Goal: Information Seeking & Learning: Understand process/instructions

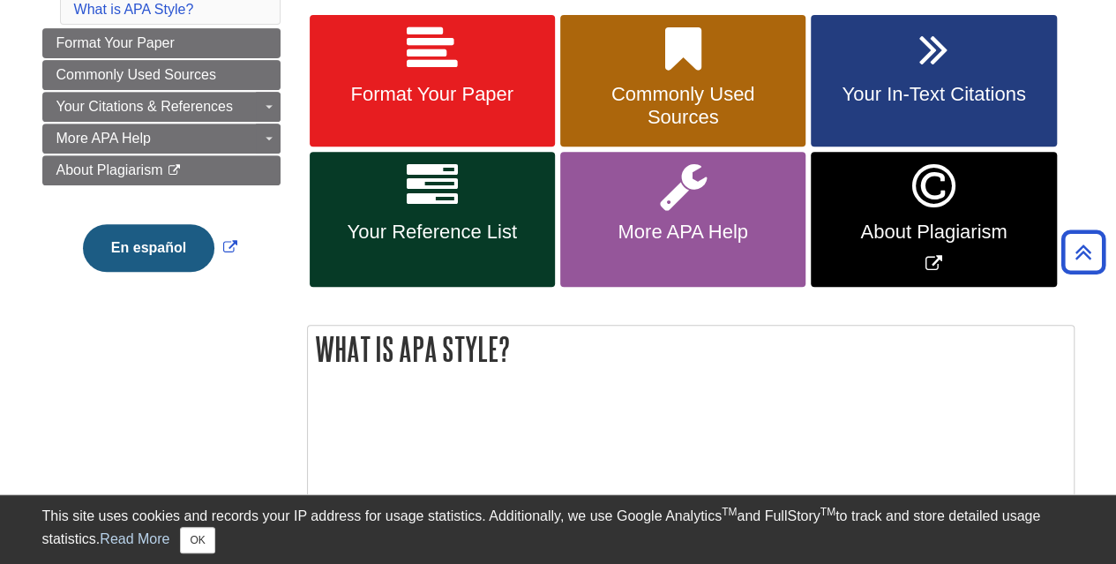
scroll to position [172, 0]
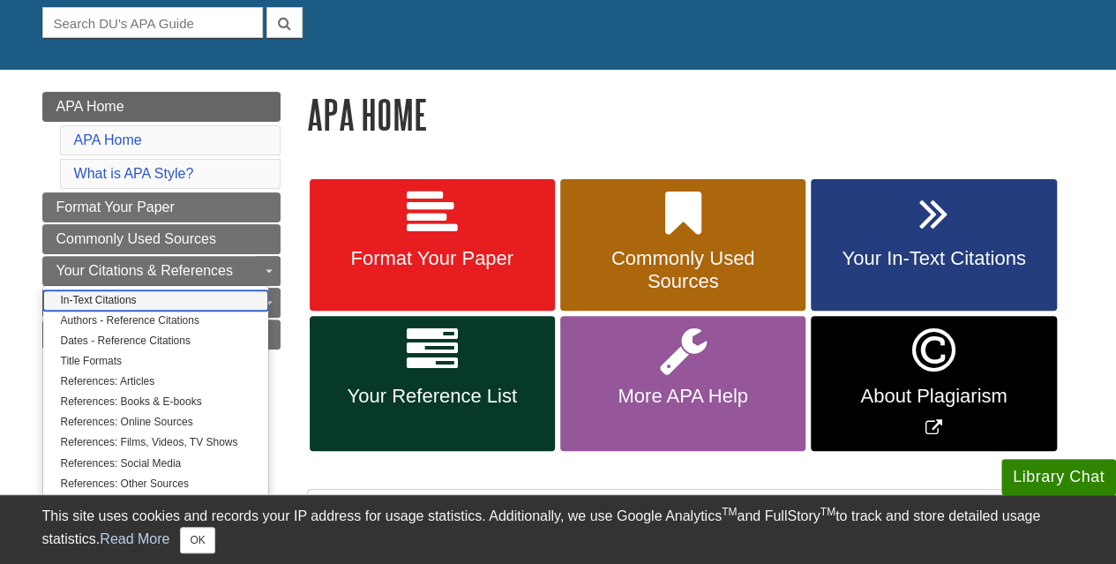
click at [206, 299] on link "In-Text Citations" at bounding box center [155, 300] width 225 height 20
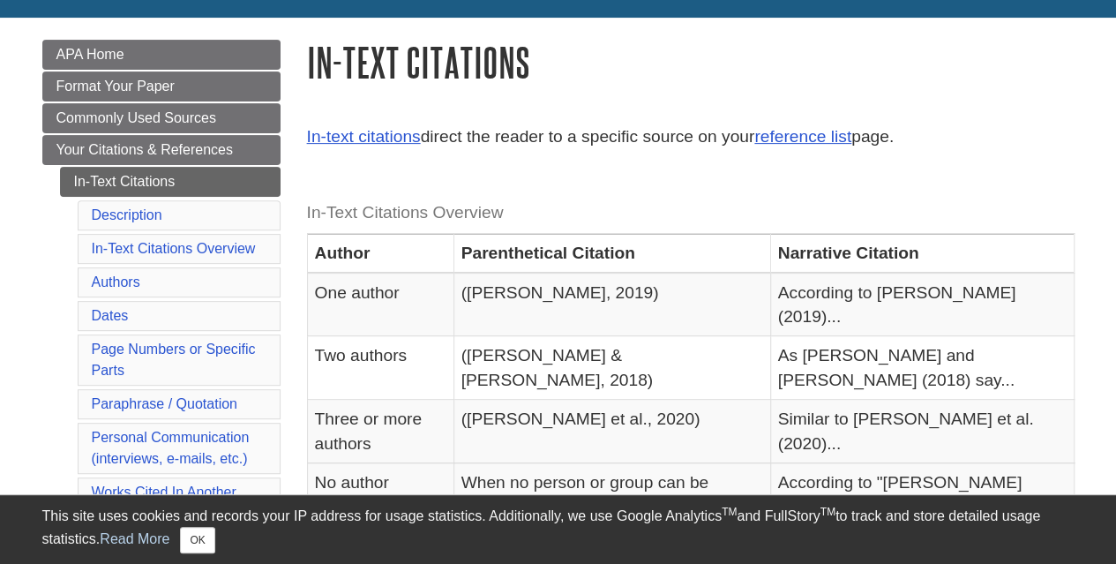
scroll to position [441, 0]
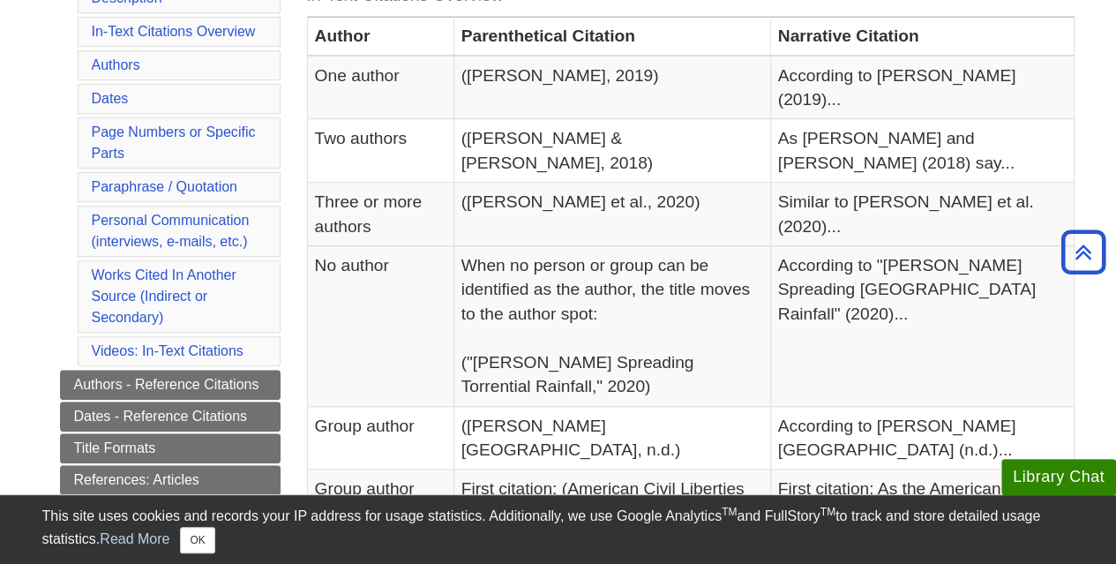
click at [76, 67] on ul "In-Text Citations Description In-Text Citations Overview Authors Dates Page Num…" at bounding box center [170, 365] width 220 height 831
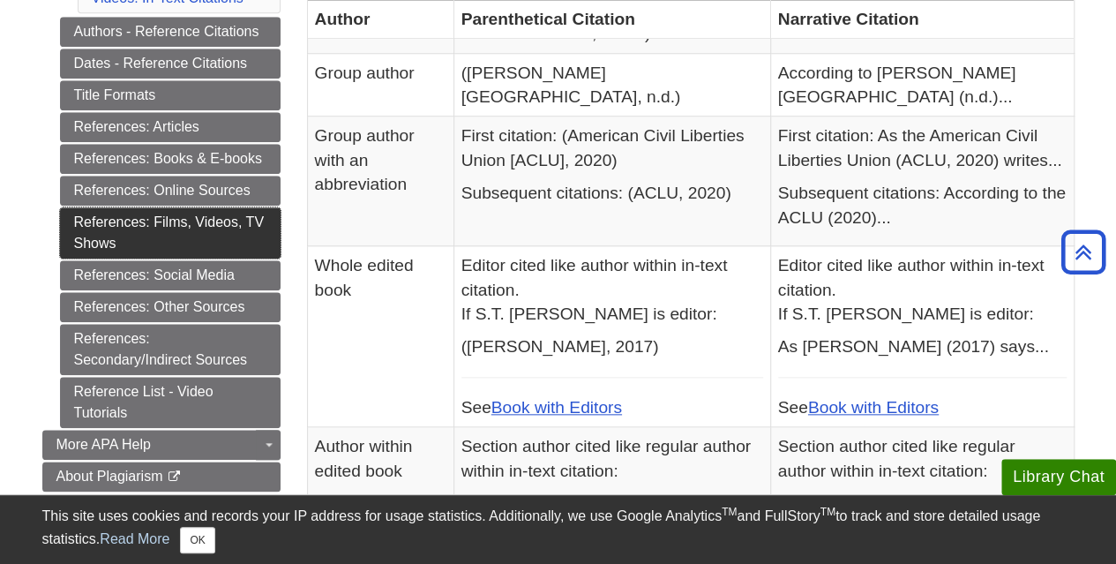
scroll to position [706, 0]
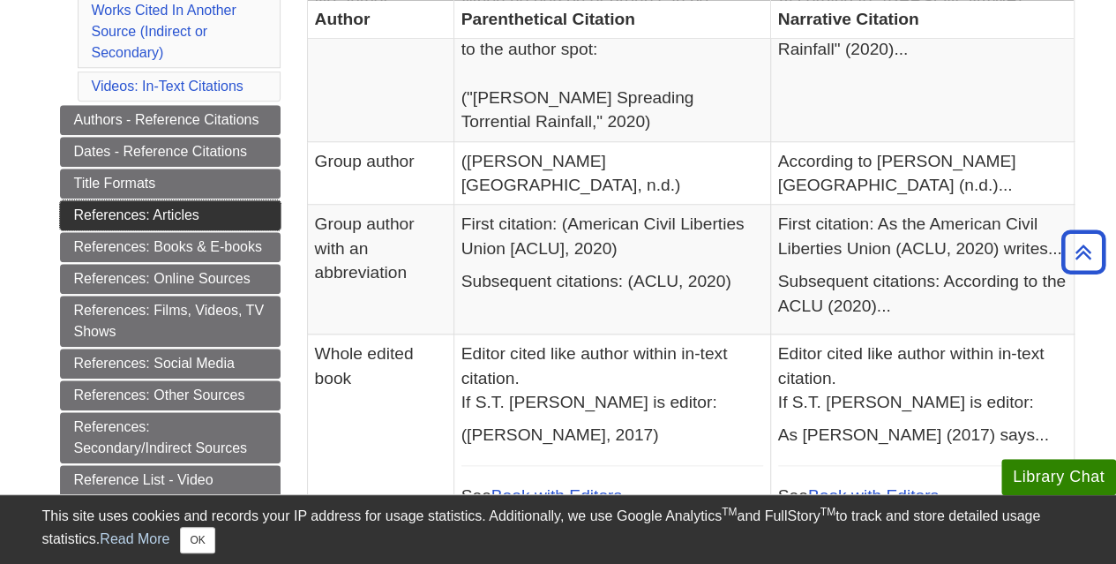
click at [183, 208] on link "References: Articles" at bounding box center [170, 215] width 220 height 30
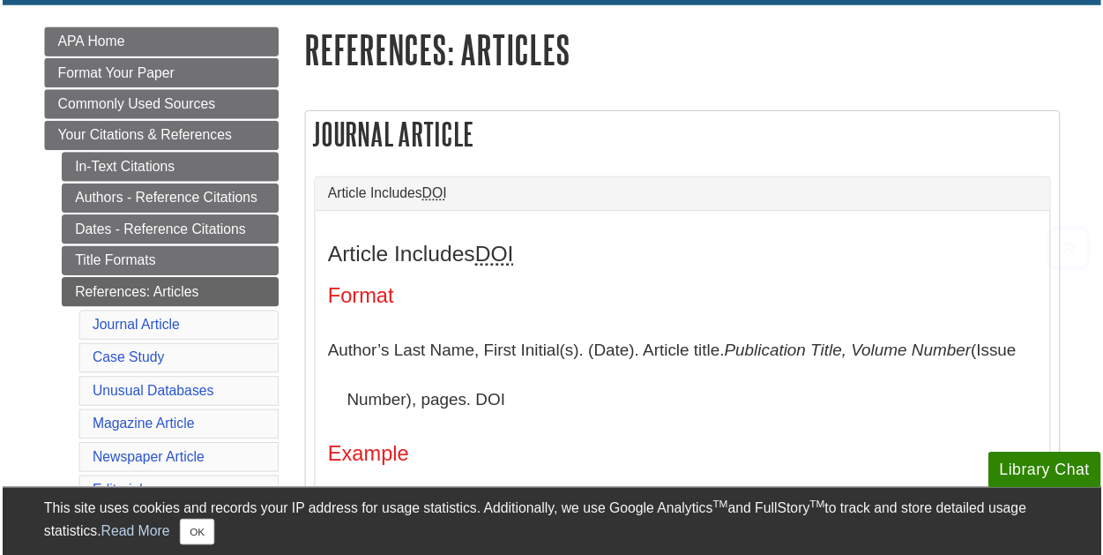
scroll to position [265, 0]
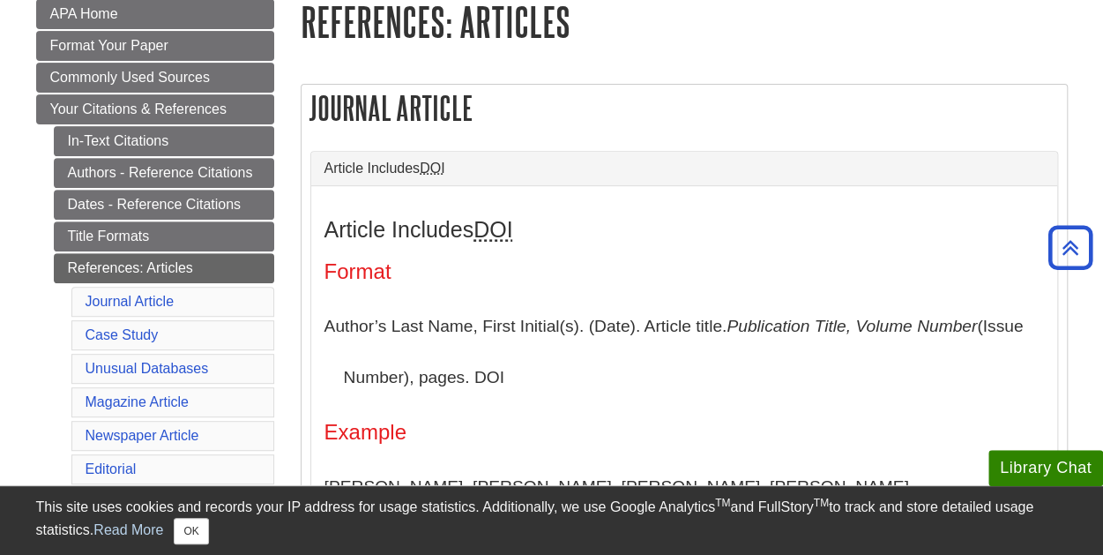
click at [530, 384] on p "Author’s Last Name, First Initial(s). (Date). Article title. Publication Title,…" at bounding box center [685, 351] width 720 height 101
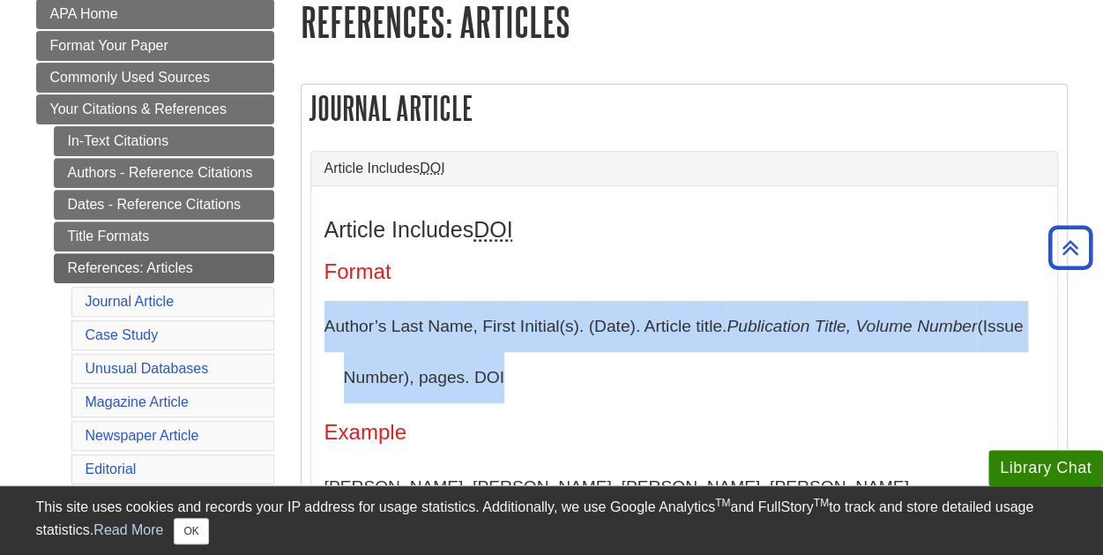
drag, startPoint x: 476, startPoint y: 387, endPoint x: 302, endPoint y: 324, distance: 185.8
copy p "Author’s Last Name, First Initial(s). (Date). Article title. Publication Title,…"
click at [681, 26] on h1 "References: Articles" at bounding box center [684, 21] width 767 height 45
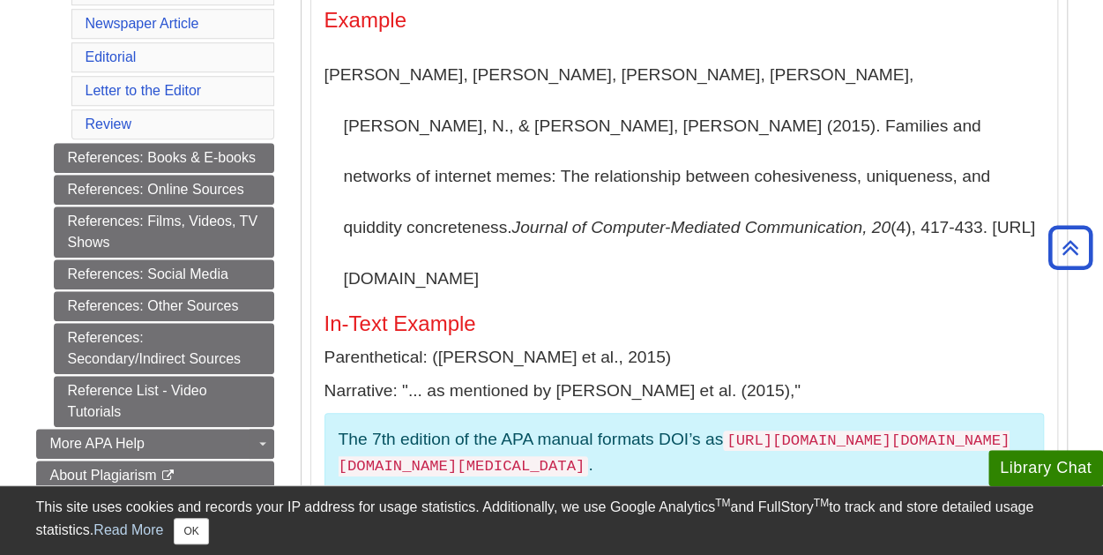
scroll to position [706, 0]
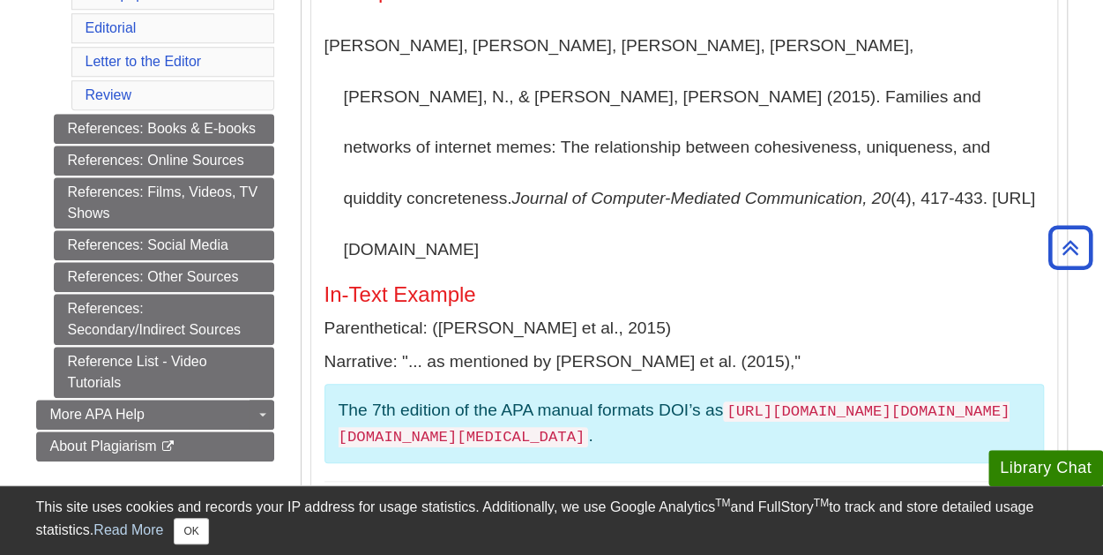
click at [596, 387] on div "Article Includes DOI Format Author’s Last Name, First Initial(s). (Date). Artic…" at bounding box center [685, 129] width 720 height 706
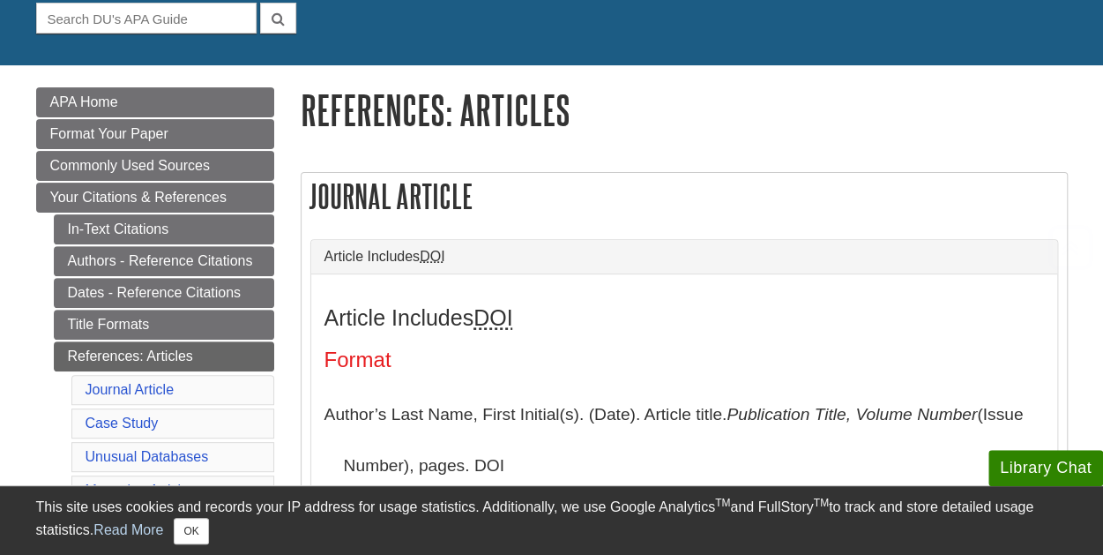
scroll to position [617, 0]
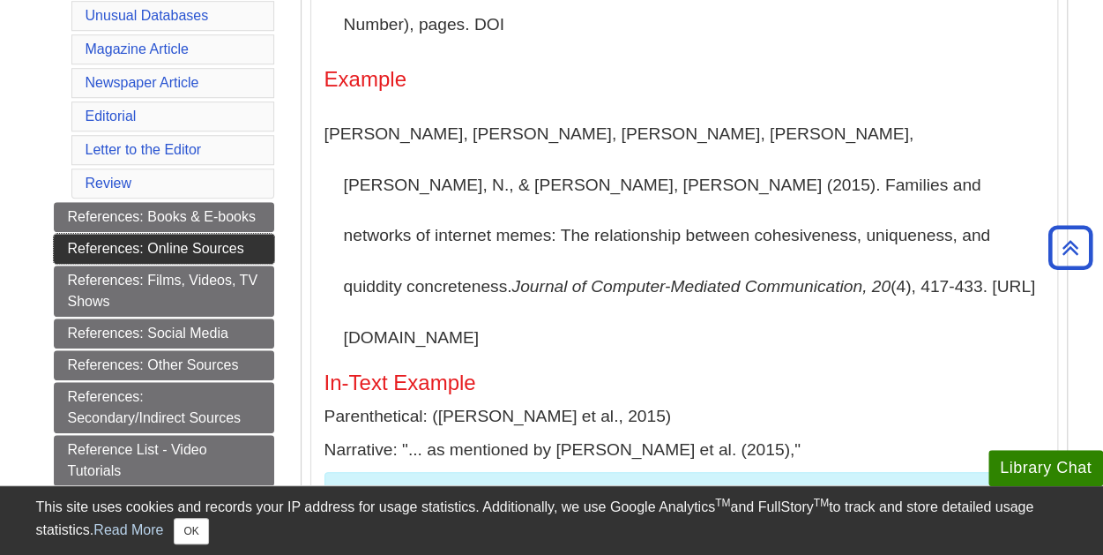
click at [173, 234] on link "References: Online Sources" at bounding box center [164, 249] width 220 height 30
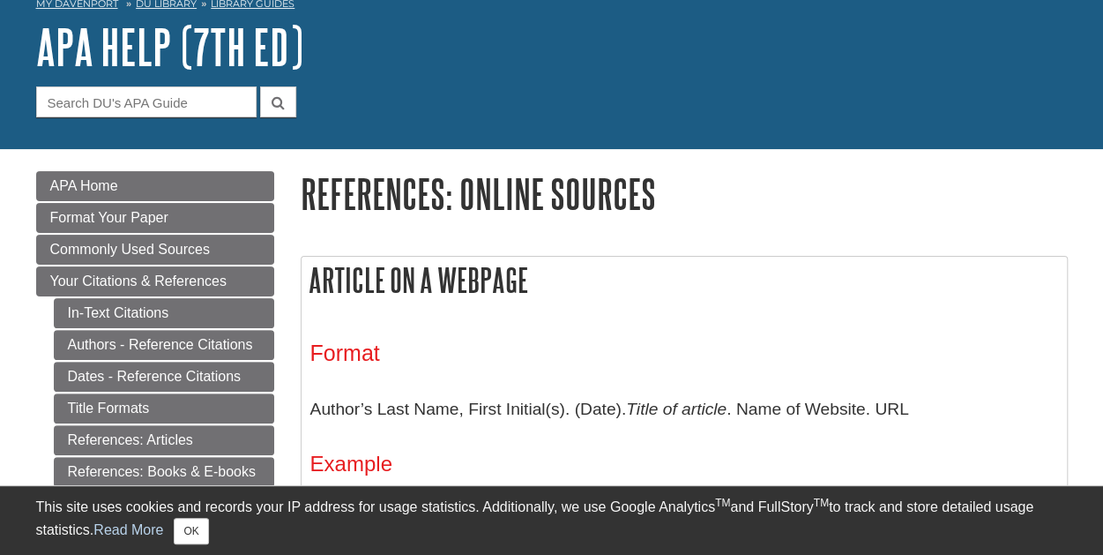
scroll to position [176, 0]
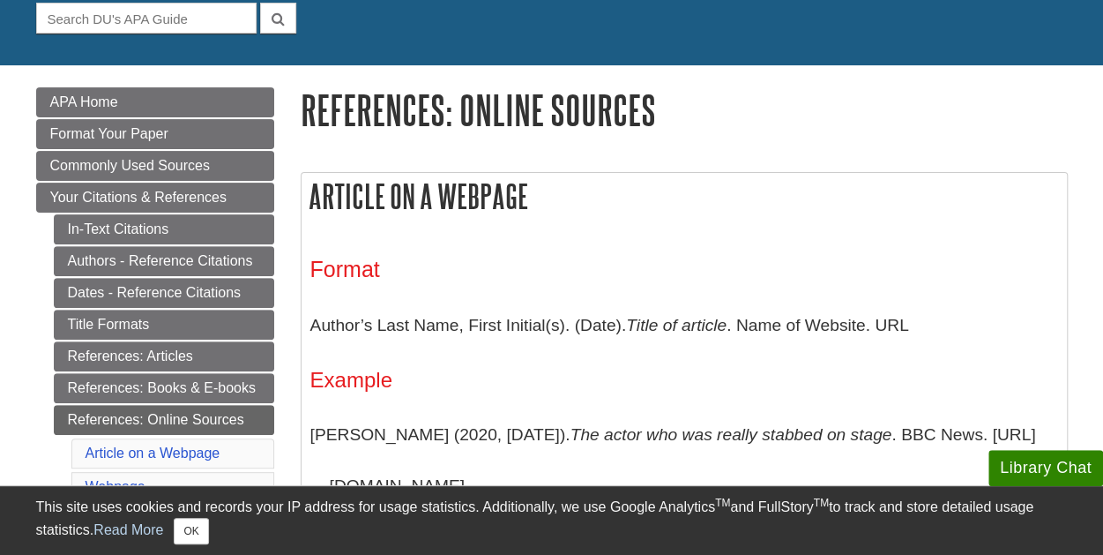
click at [980, 243] on div "Format Author’s Last Name, First Initial(s). (Date). Title of article . Name of…" at bounding box center [684, 485] width 748 height 492
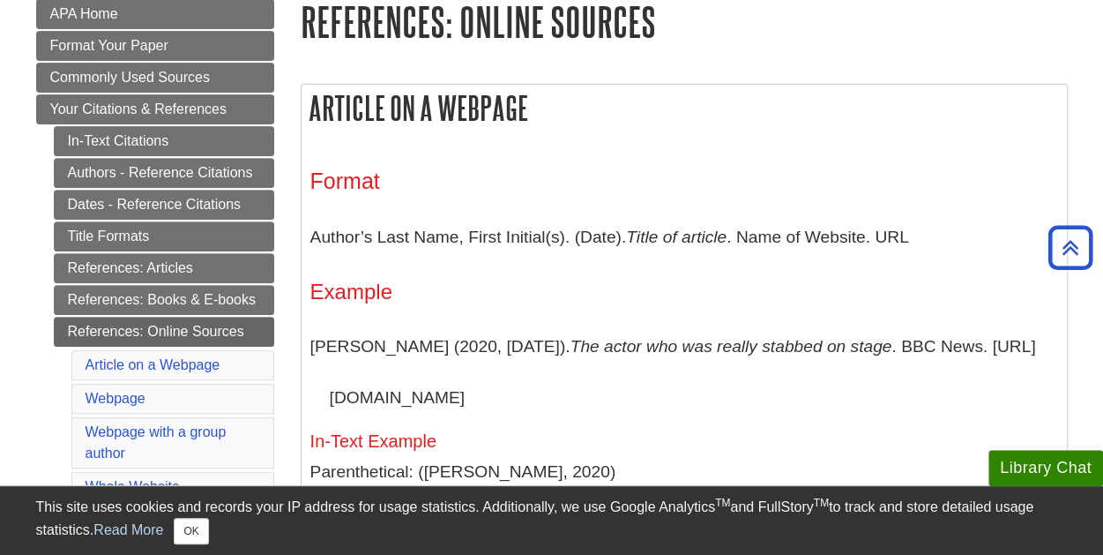
click at [960, 41] on h1 "References: Online Sources" at bounding box center [684, 21] width 767 height 45
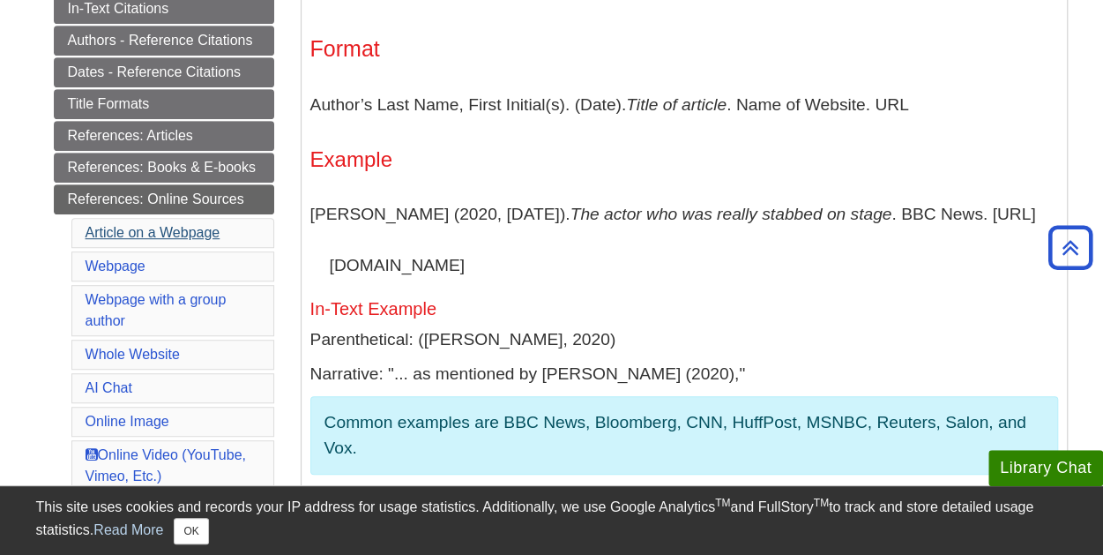
scroll to position [353, 0]
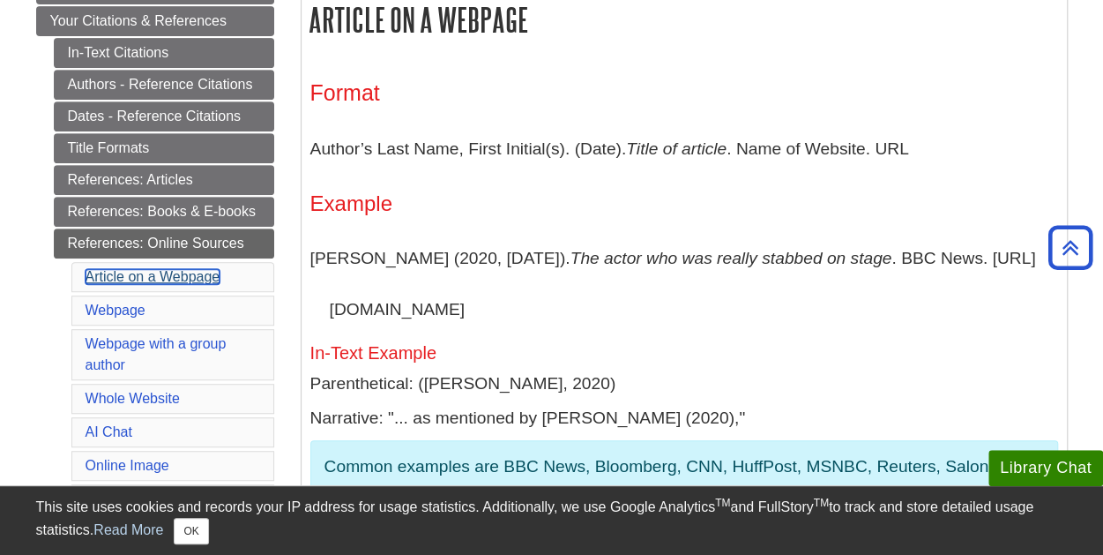
click at [148, 271] on link "Article on a Webpage" at bounding box center [153, 276] width 135 height 15
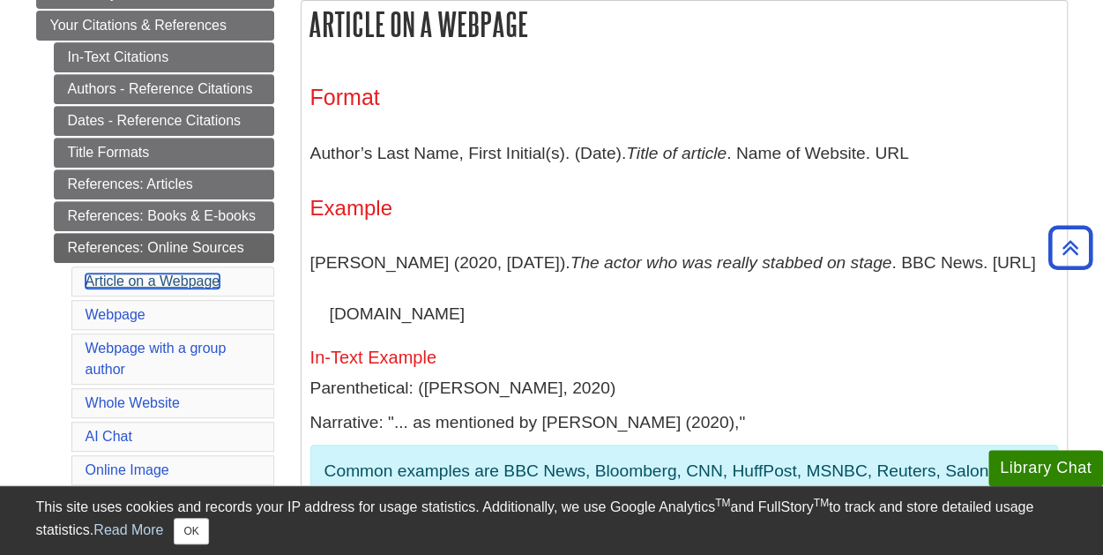
click at [183, 274] on link "Article on a Webpage" at bounding box center [153, 280] width 135 height 15
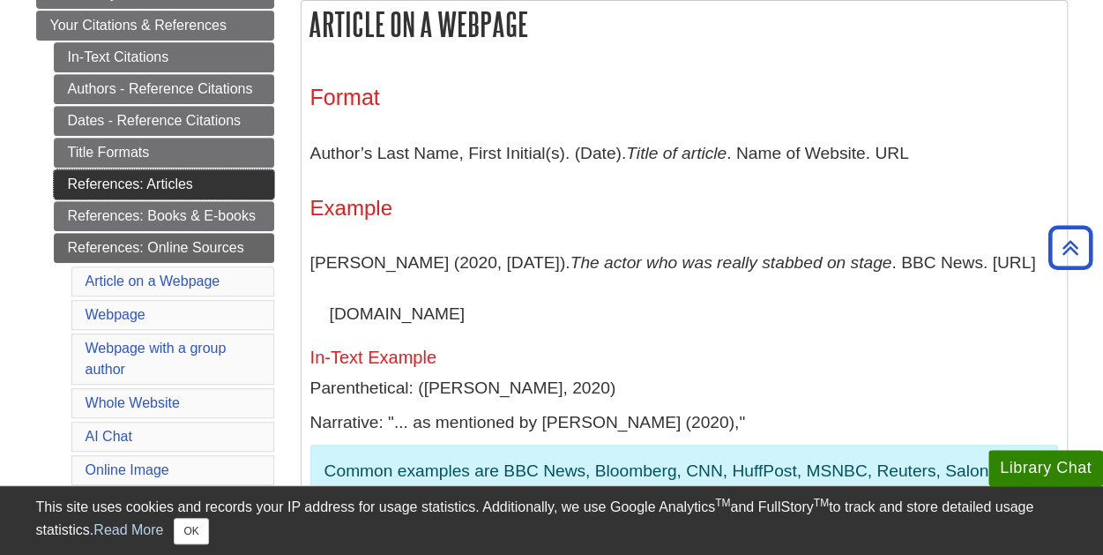
click at [114, 179] on link "References: Articles" at bounding box center [164, 184] width 220 height 30
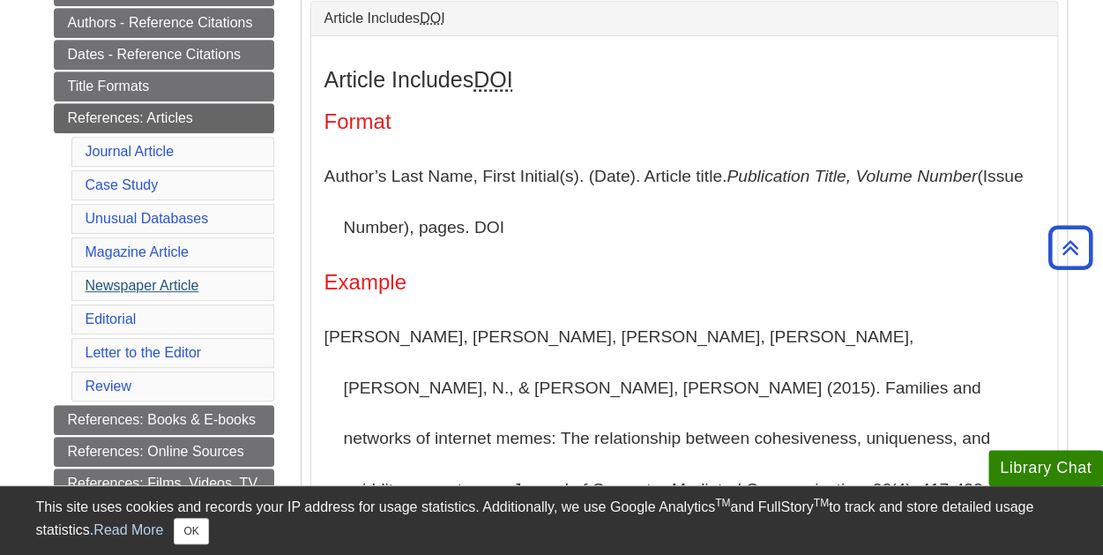
scroll to position [441, 0]
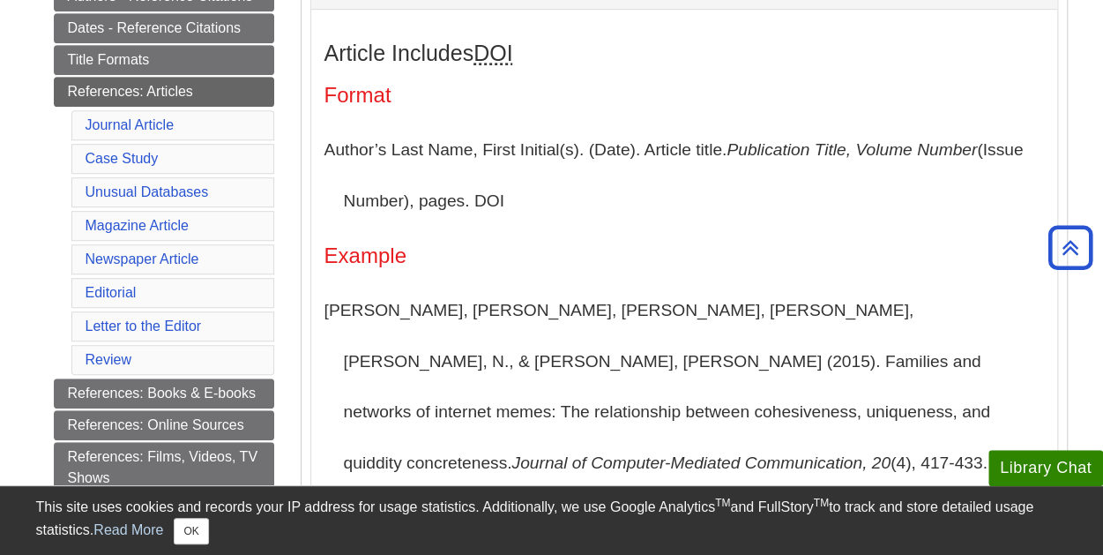
click at [370, 436] on p "[PERSON_NAME], [PERSON_NAME], [PERSON_NAME], [PERSON_NAME], [PERSON_NAME], N., …" at bounding box center [685, 412] width 720 height 254
click at [318, 433] on div "Article Includes DOI Format Author’s Last Name, First Initial(s). (Date). Artic…" at bounding box center [684, 393] width 746 height 768
click at [452, 445] on p "[PERSON_NAME], [PERSON_NAME], [PERSON_NAME], [PERSON_NAME], [PERSON_NAME], N., …" at bounding box center [685, 412] width 720 height 254
drag, startPoint x: 511, startPoint y: 202, endPoint x: 464, endPoint y: 203, distance: 46.8
click at [464, 203] on p "Author’s Last Name, First Initial(s). (Date). Article title. Publication Title,…" at bounding box center [685, 174] width 720 height 101
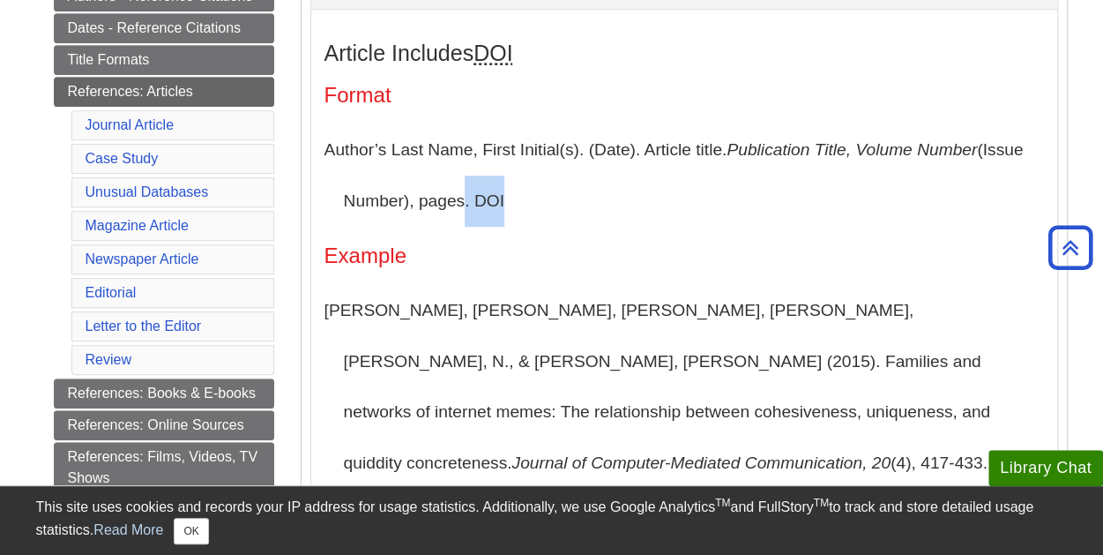
click at [655, 218] on p "Author’s Last Name, First Initial(s). (Date). Article title. Publication Title,…" at bounding box center [685, 174] width 720 height 101
click at [973, 213] on p "Author’s Last Name, First Initial(s). (Date). Article title. Publication Title,…" at bounding box center [685, 174] width 720 height 101
click at [496, 463] on p "Segev, E., Nissenbaum, A., Stolero, N., & Shifman, L. (2015). Families and netw…" at bounding box center [685, 412] width 720 height 254
click at [745, 445] on p "Segev, E., Nissenbaum, A., Stolero, N., & Shifman, L. (2015). Families and netw…" at bounding box center [685, 412] width 720 height 254
click at [1007, 121] on div "Article Includes DOI Format Author’s Last Name, First Initial(s). (Date). Artic…" at bounding box center [685, 394] width 720 height 706
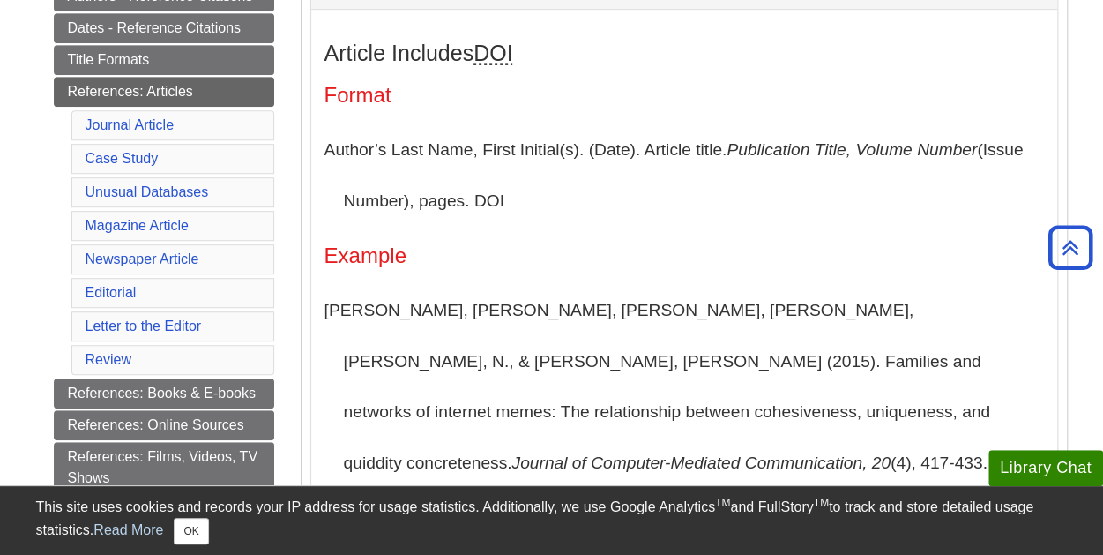
drag, startPoint x: 1007, startPoint y: 100, endPoint x: 940, endPoint y: 100, distance: 67.0
click at [1007, 100] on h4 "Format" at bounding box center [685, 95] width 720 height 23
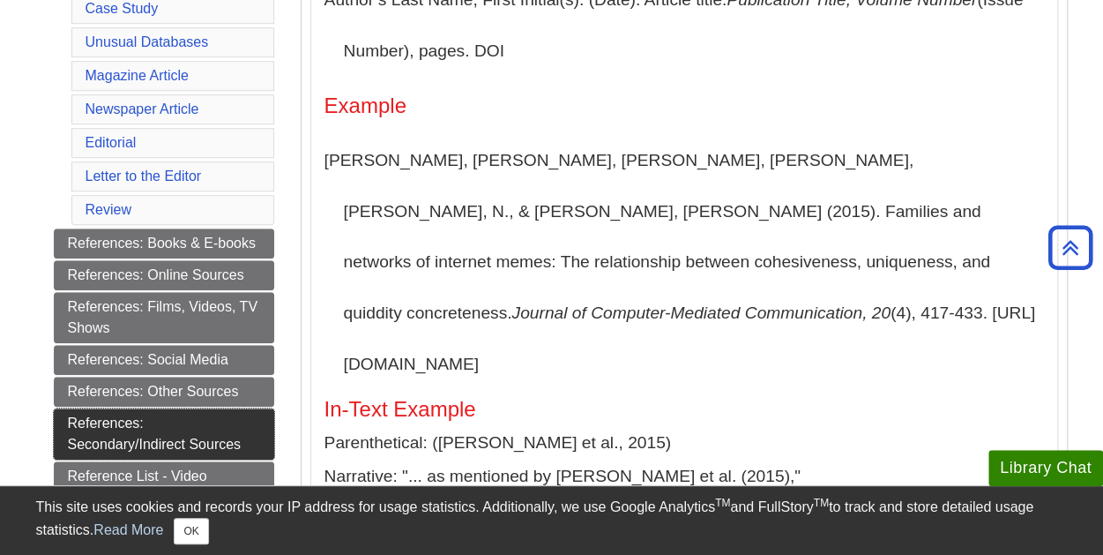
scroll to position [617, 0]
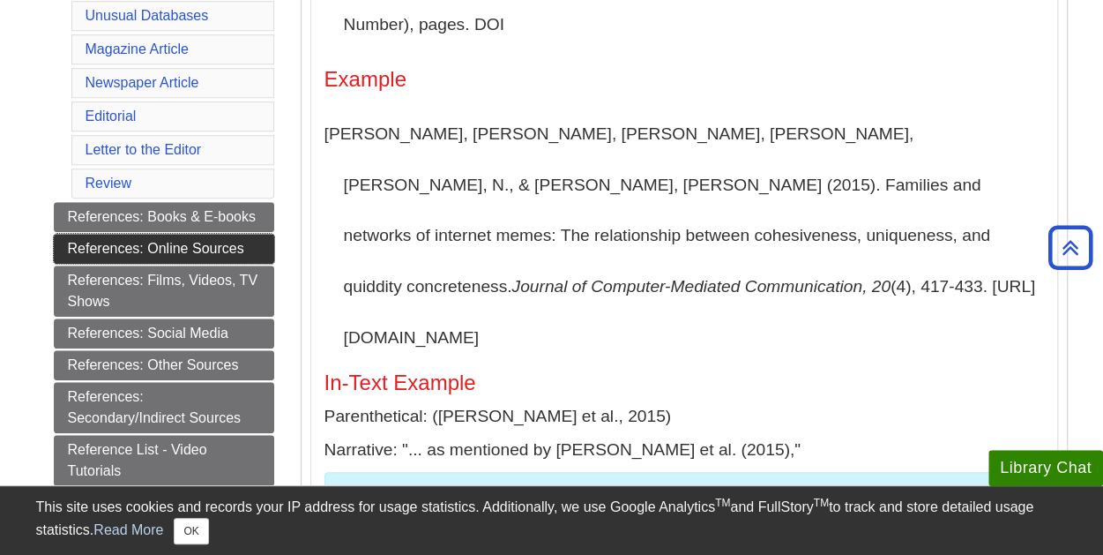
click at [228, 235] on link "References: Online Sources" at bounding box center [164, 249] width 220 height 30
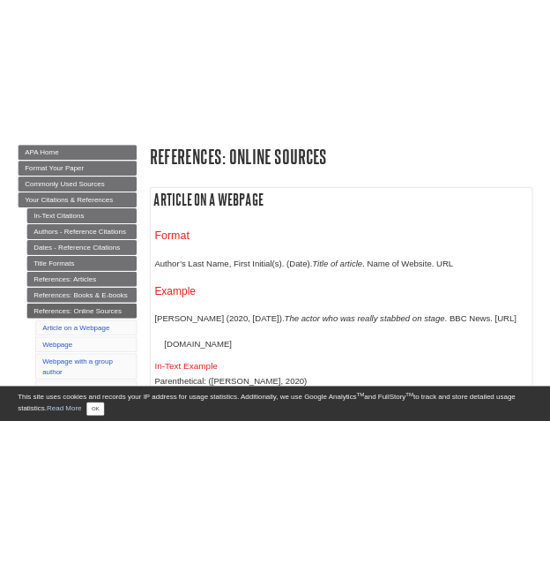
scroll to position [265, 0]
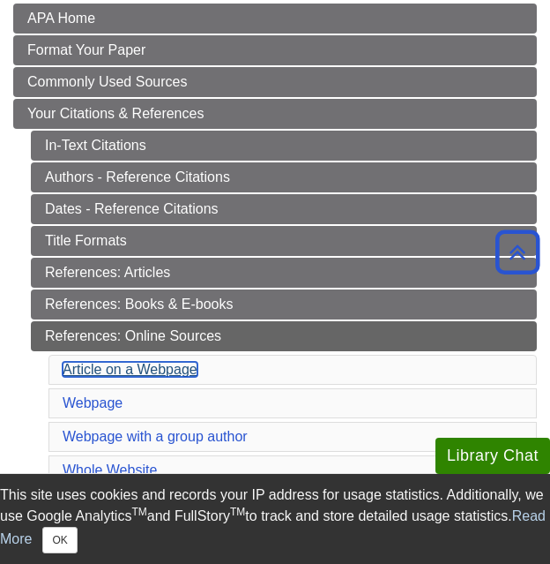
click at [125, 366] on link "Article on a Webpage" at bounding box center [130, 369] width 135 height 15
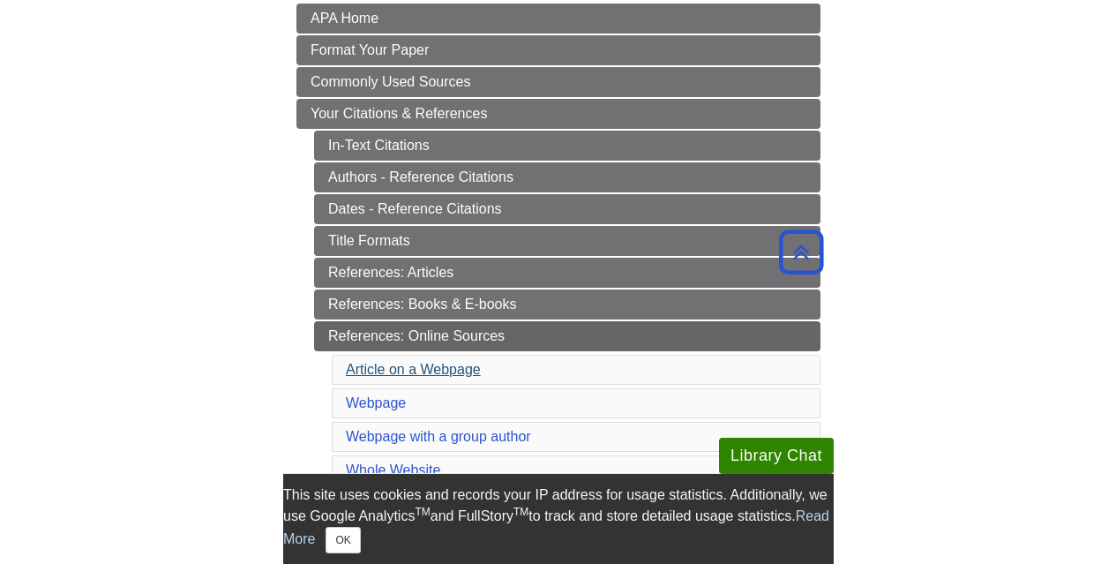
scroll to position [1550, 0]
